Goal: Task Accomplishment & Management: Use online tool/utility

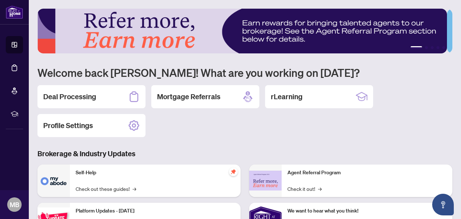
click at [71, 93] on h2 "Deal Processing" at bounding box center [69, 96] width 53 height 10
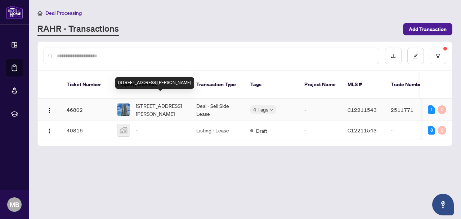
click at [158, 102] on span "3708-55 Ann O'reilly Rd, Toronto, Ontario M2J 0E1, Canada" at bounding box center [160, 110] width 49 height 16
